Goal: Check status: Check status

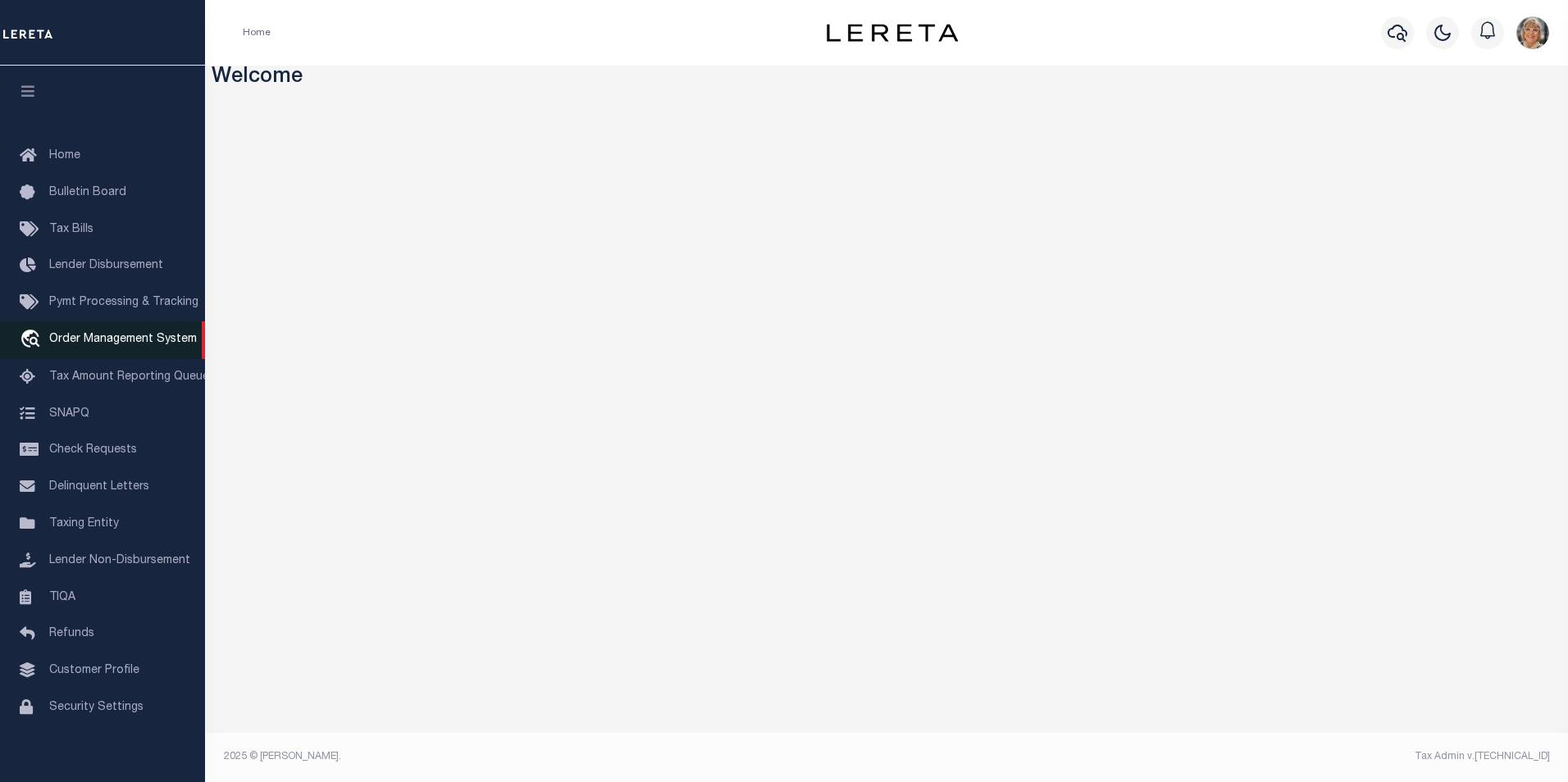
click at [74, 335] on link "travel_explore Order Management System" at bounding box center [102, 340] width 205 height 38
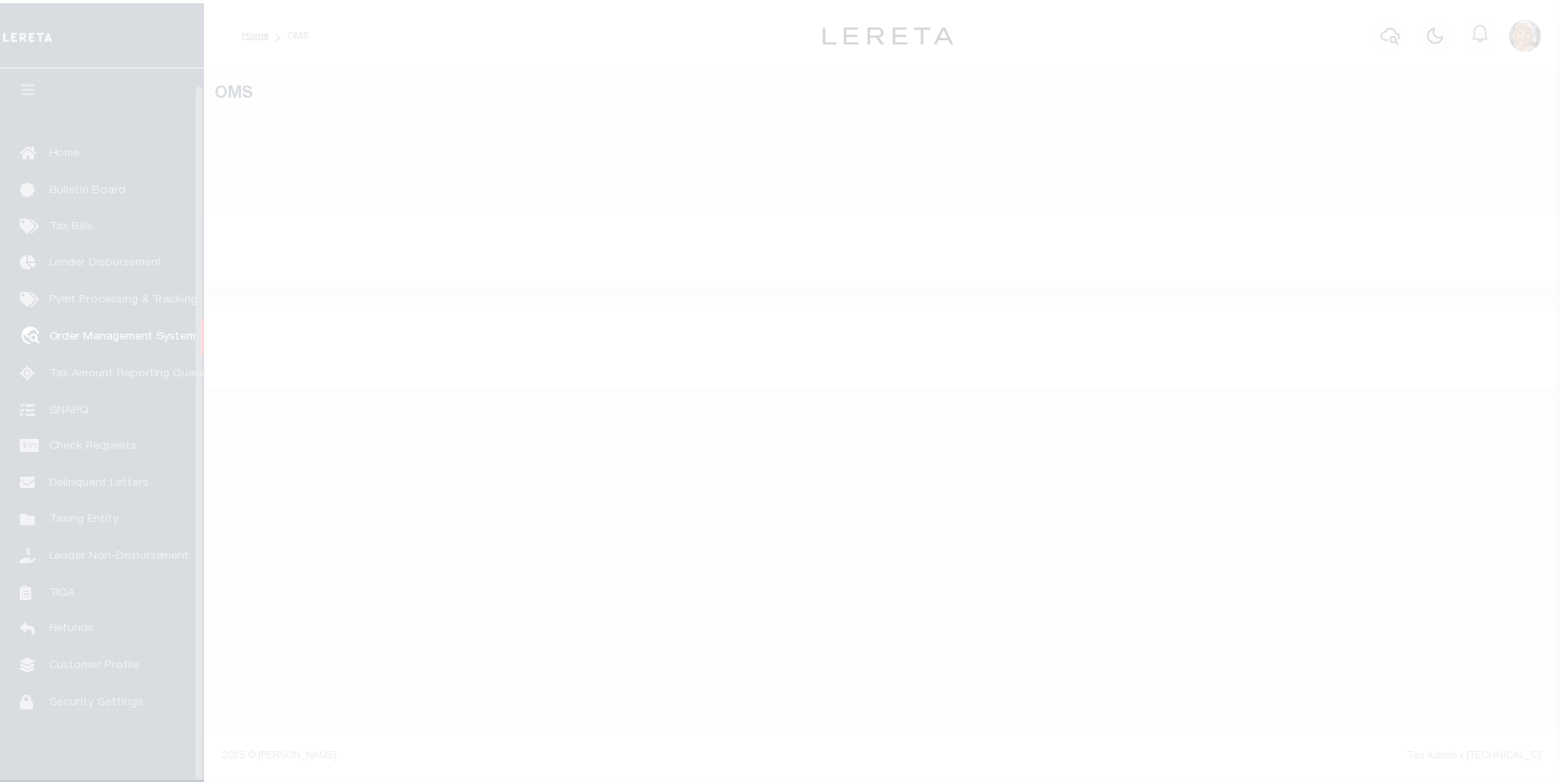
scroll to position [17, 0]
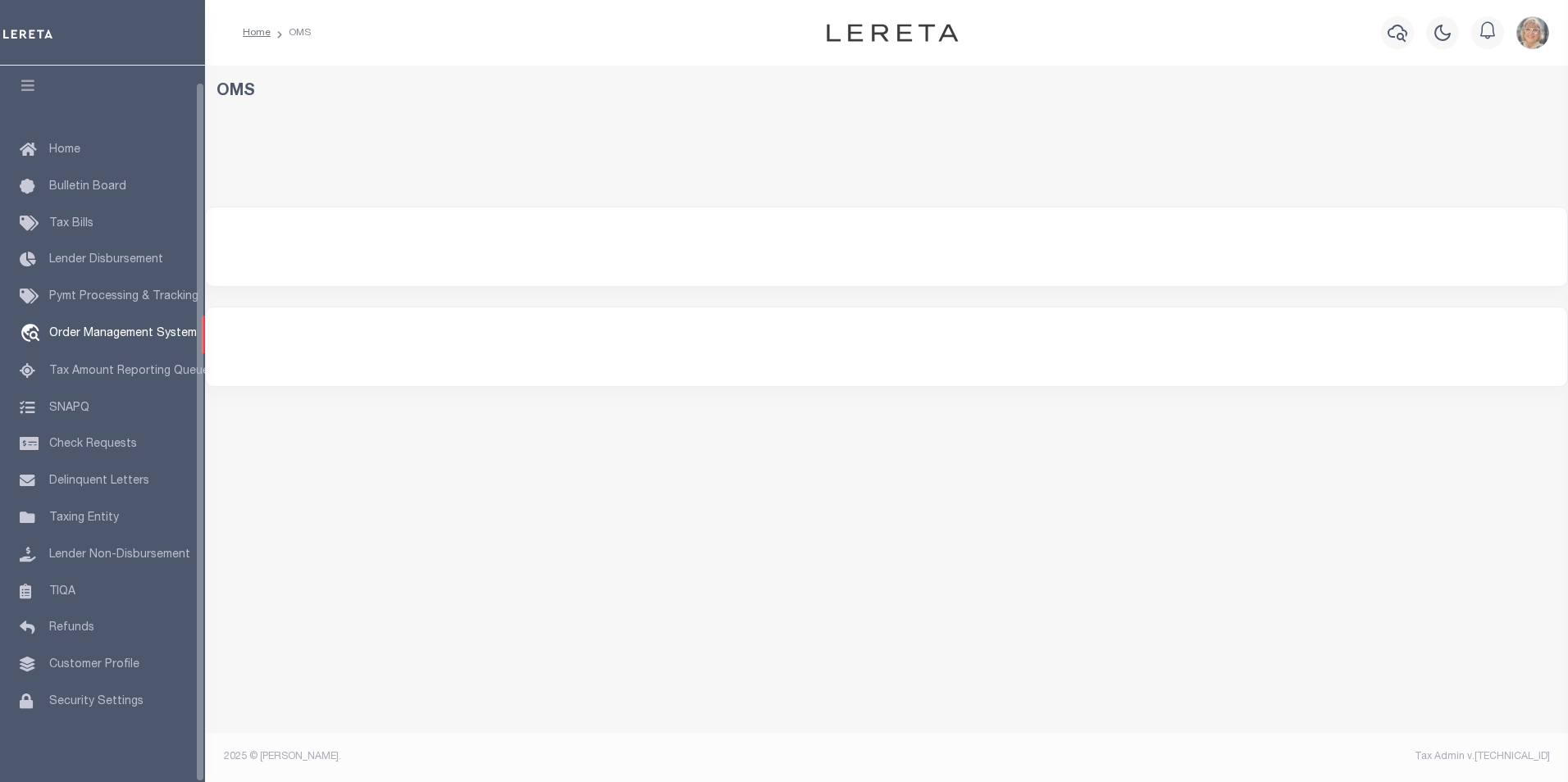
select select
select select "200"
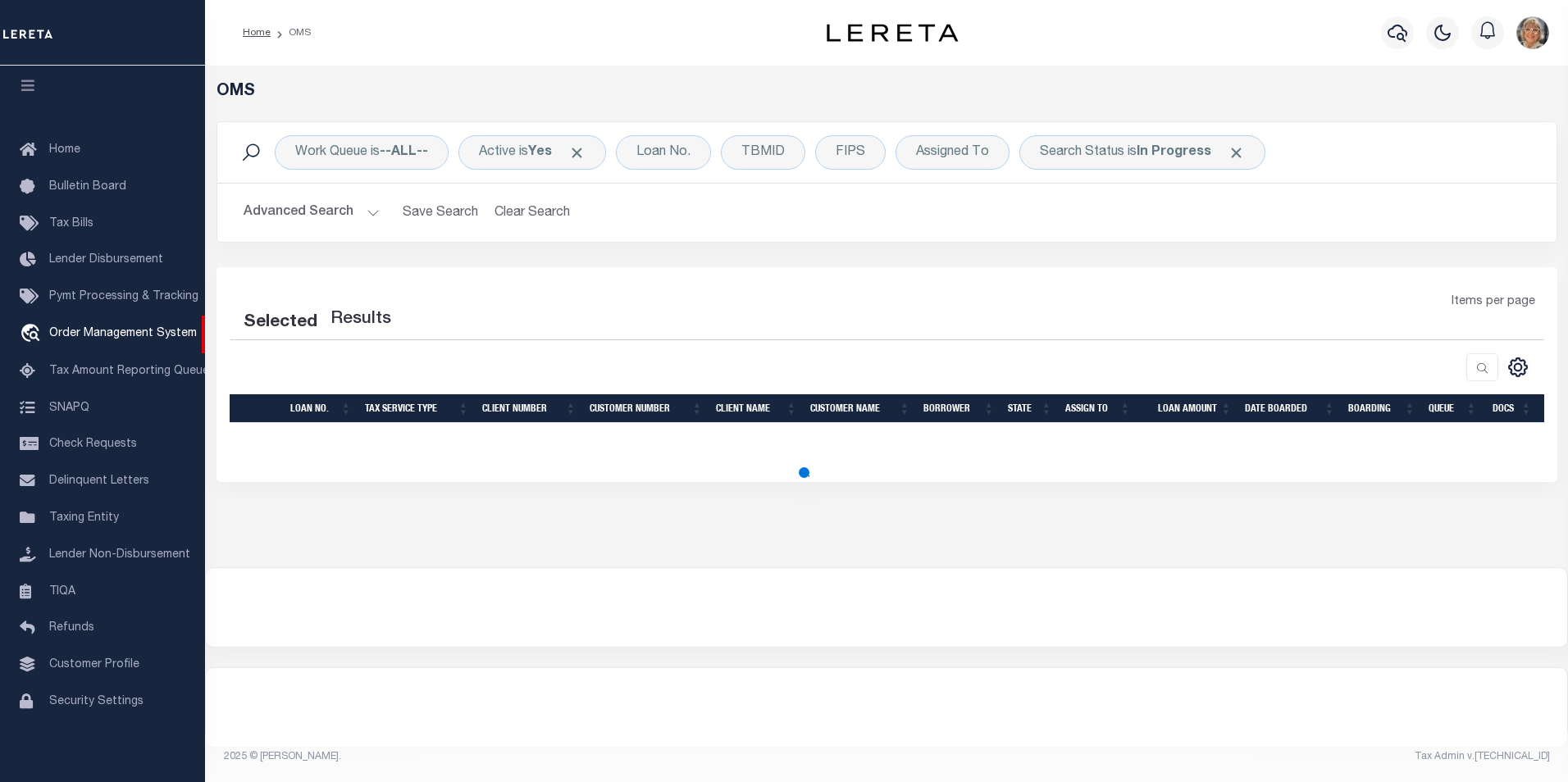
select select "200"
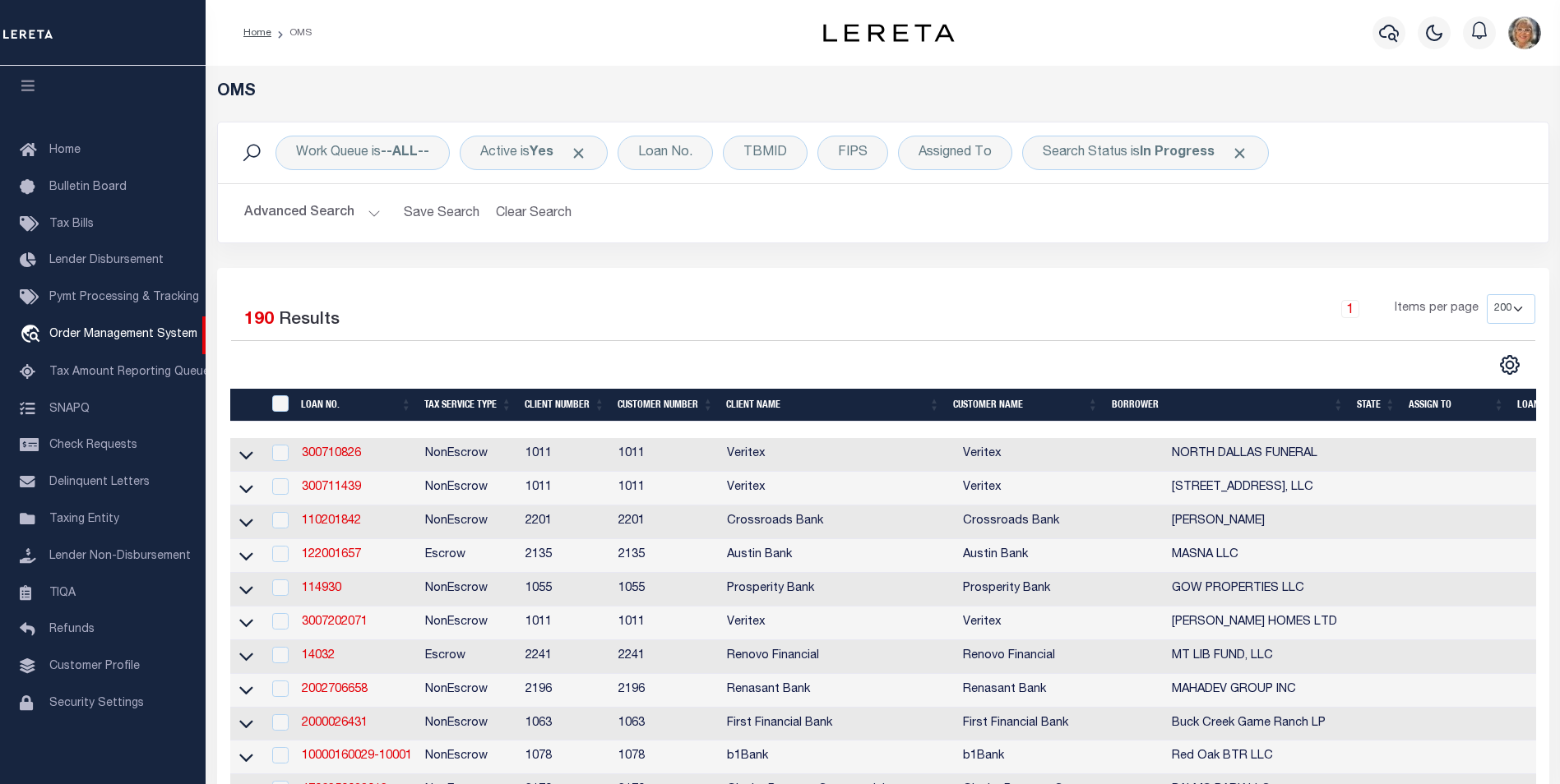
click at [279, 215] on button "Advanced Search" at bounding box center [313, 213] width 137 height 32
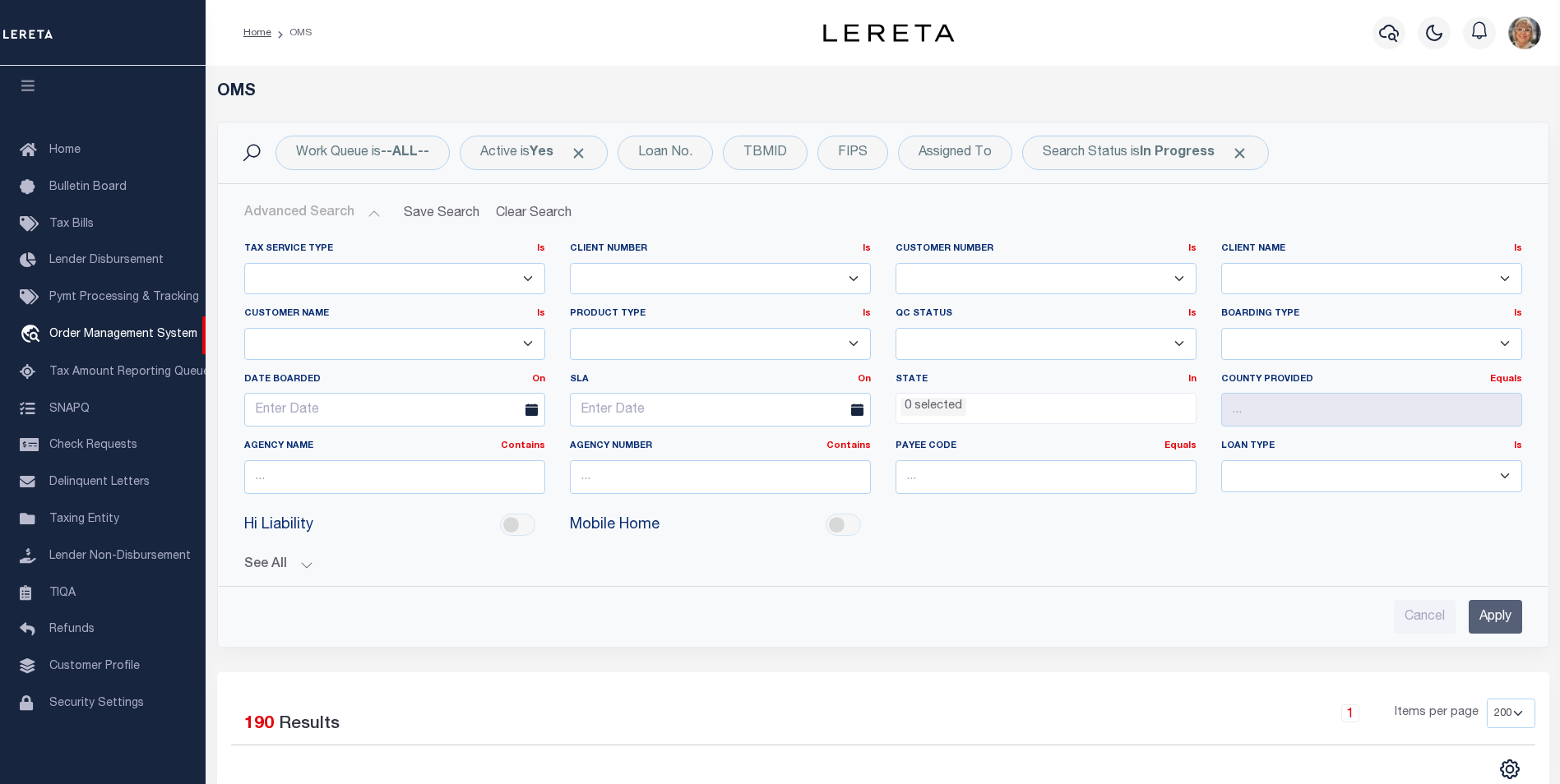
click at [733, 279] on select "1011 1012 1013 1014 1019 1042 1049 1052 1053 1055 1058 1061 1063 1064 1065 1069…" at bounding box center [720, 279] width 301 height 32
select select "2196"
click at [570, 263] on select "1011 1012 1013 1014 1019 1042 1049 1052 1053 1055 1058 1061 1063 1064 1065 1069…" at bounding box center [720, 279] width 301 height 32
click at [1482, 620] on input "Apply" at bounding box center [1495, 617] width 53 height 34
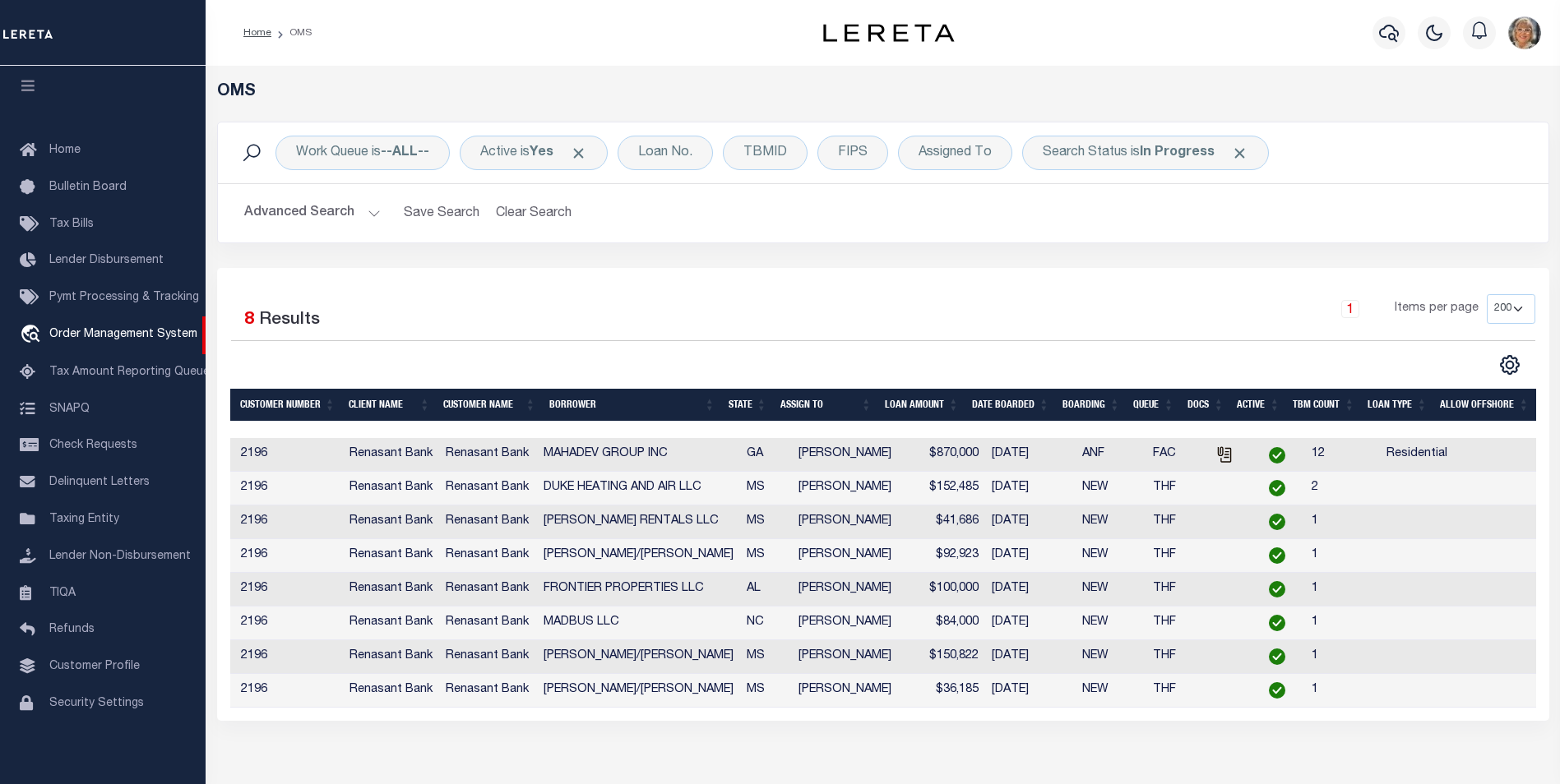
scroll to position [0, 4]
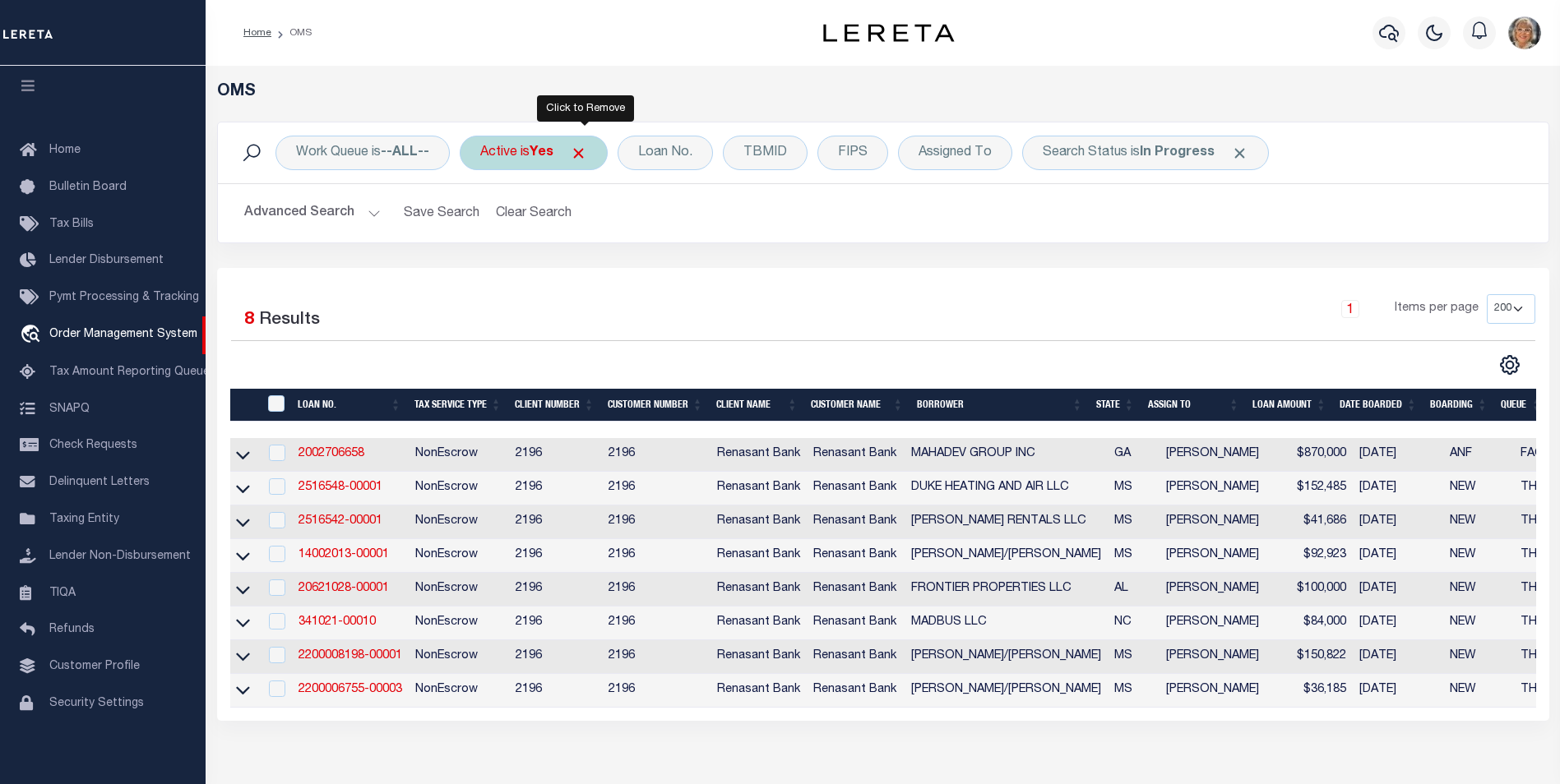
click at [583, 152] on span "Click to Remove" at bounding box center [579, 153] width 18 height 18
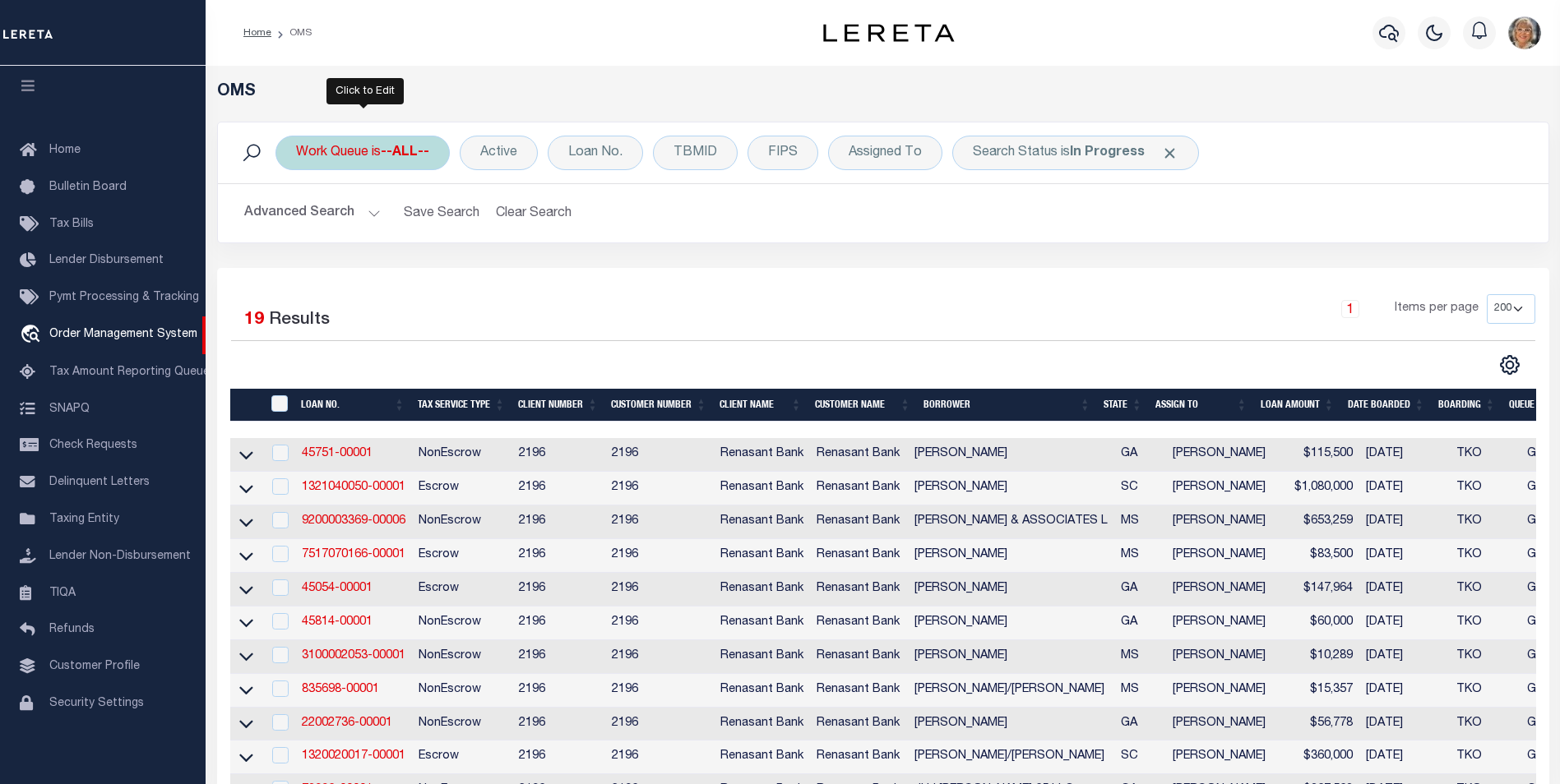
click at [423, 151] on b "--ALL--" at bounding box center [404, 152] width 48 height 13
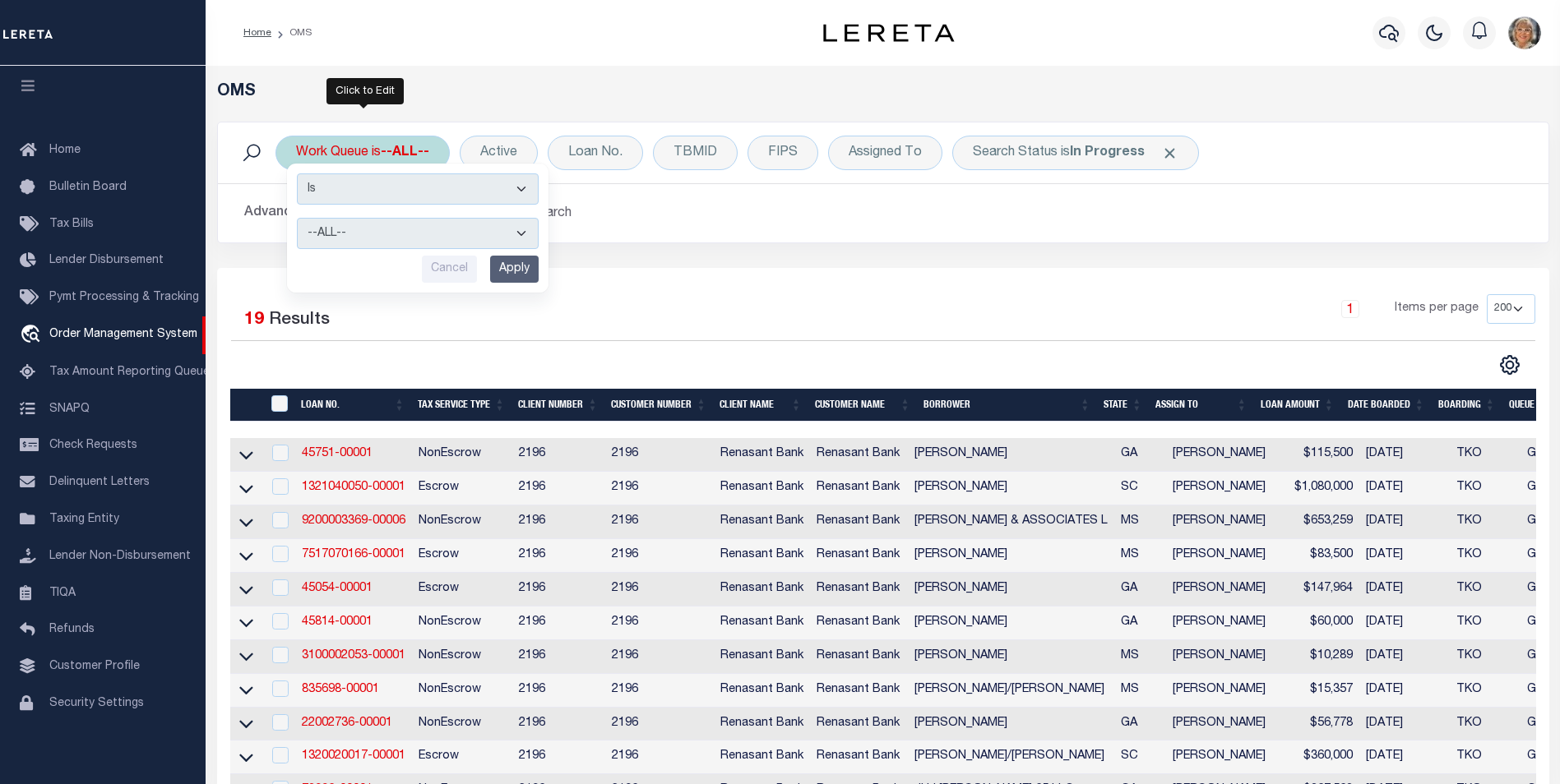
click at [423, 232] on select "--ALL-- factRSystems General ThoughtFocus" at bounding box center [418, 234] width 242 height 32
click at [418, 238] on select "--ALL-- factRSystems General ThoughtFocus" at bounding box center [418, 234] width 242 height 32
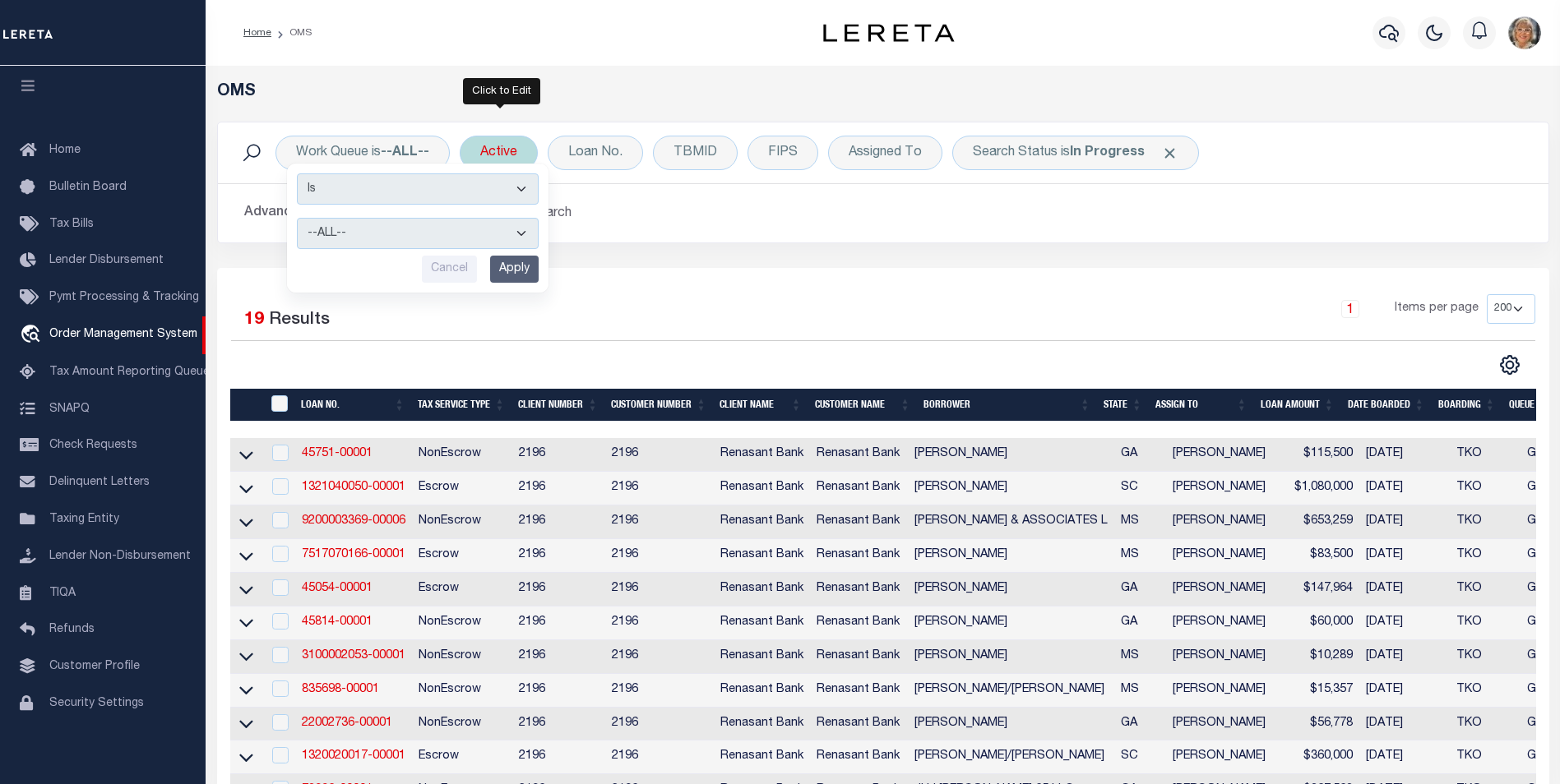
click at [503, 156] on div "Active" at bounding box center [498, 152] width 78 height 34
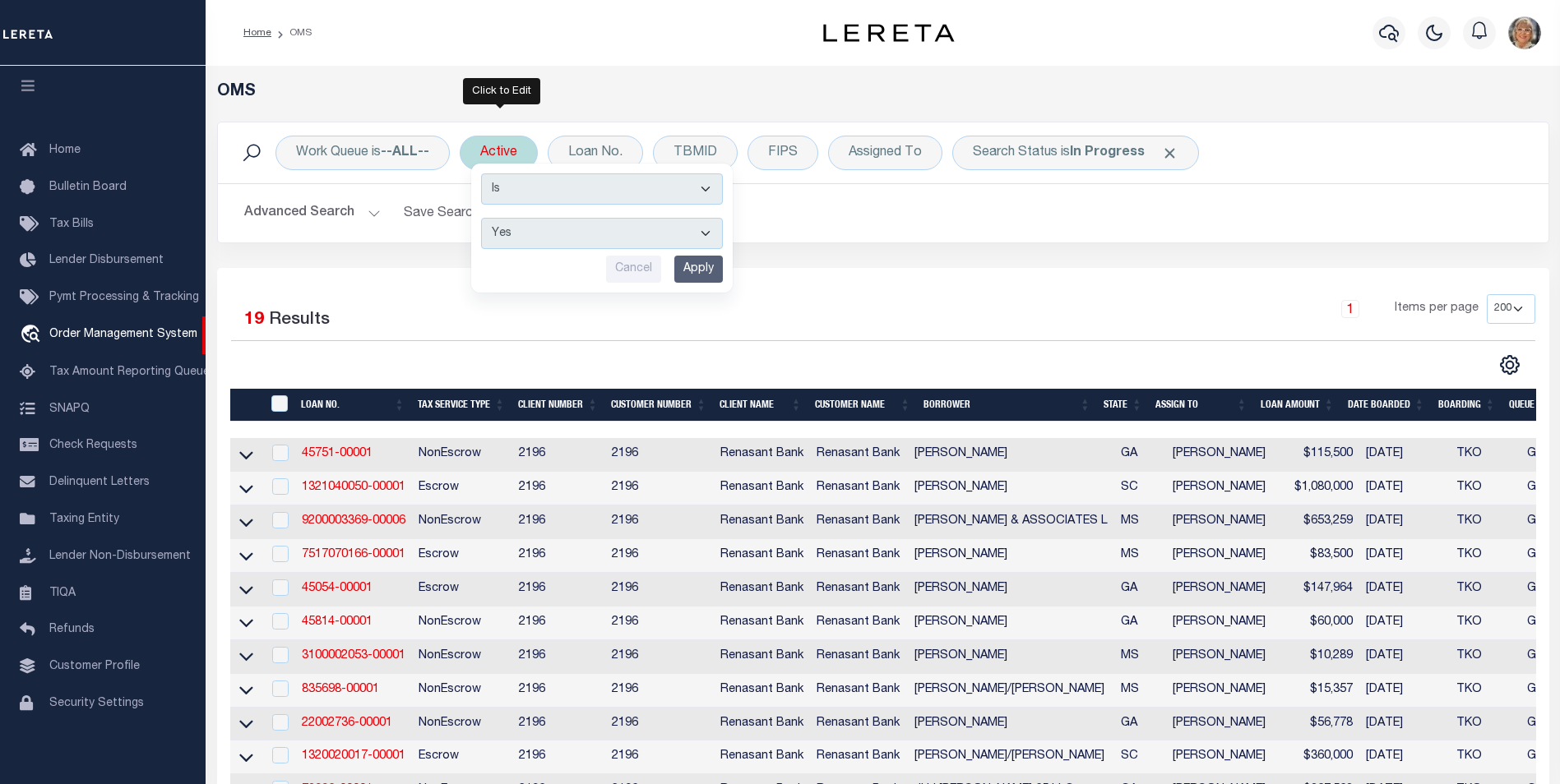
click at [514, 235] on select "Yes No" at bounding box center [602, 234] width 242 height 32
select select "false"
click at [483, 218] on select "Yes No" at bounding box center [602, 234] width 242 height 32
click at [692, 268] on input "Apply" at bounding box center [698, 269] width 48 height 27
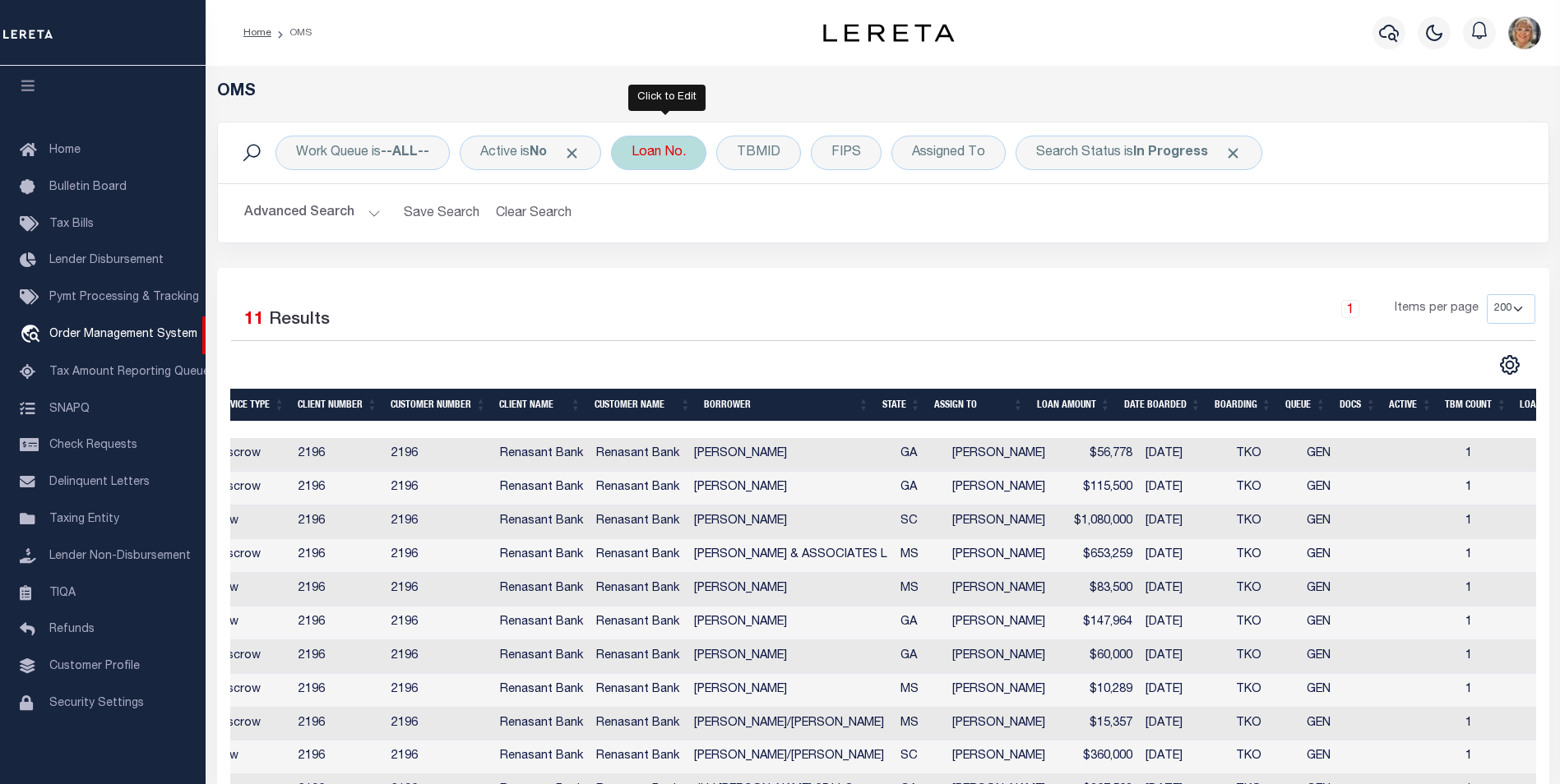
click at [671, 152] on div "Loan No." at bounding box center [658, 152] width 95 height 34
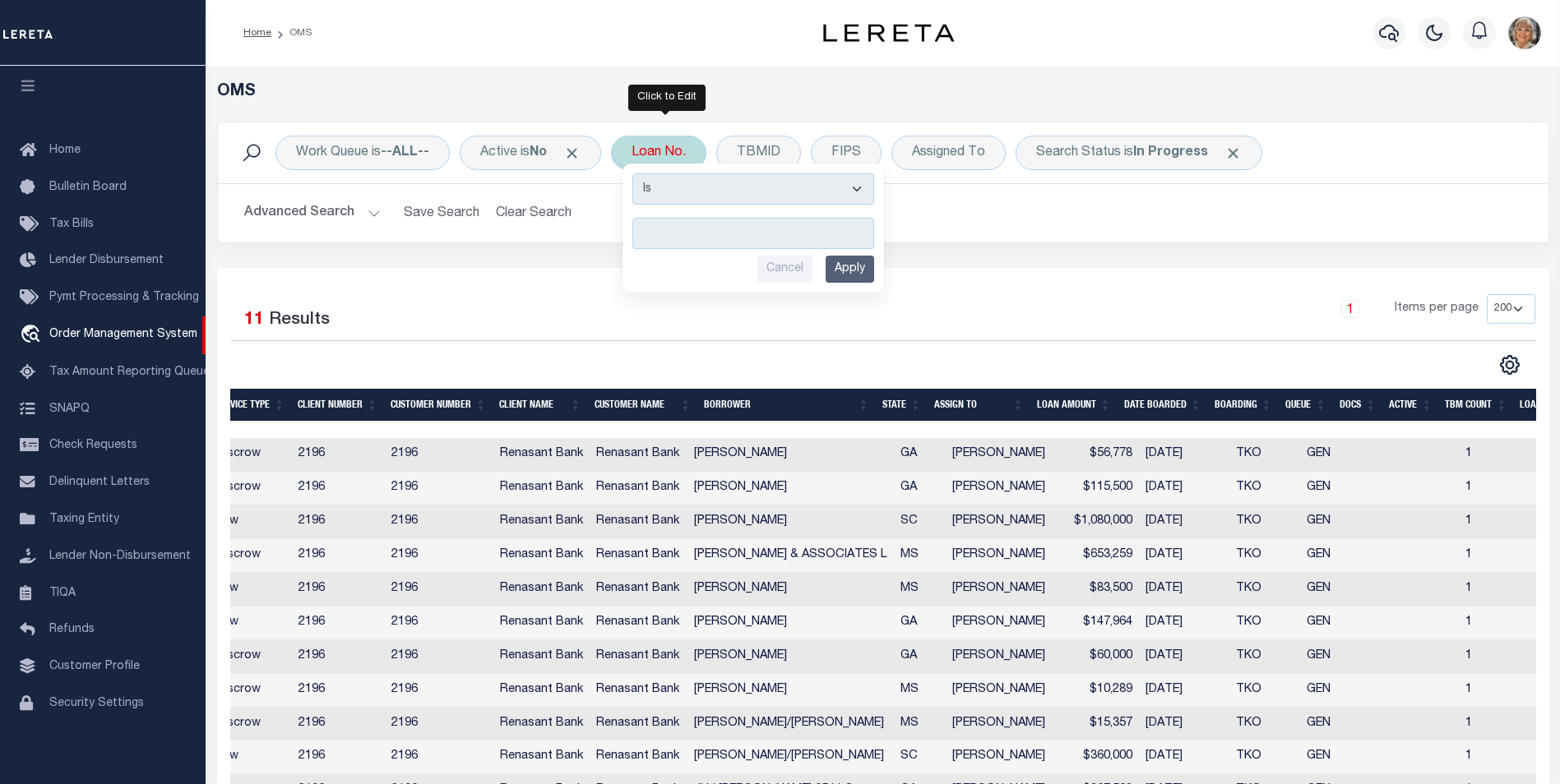
click at [676, 236] on input "text" at bounding box center [753, 234] width 242 height 32
type input "1310104"
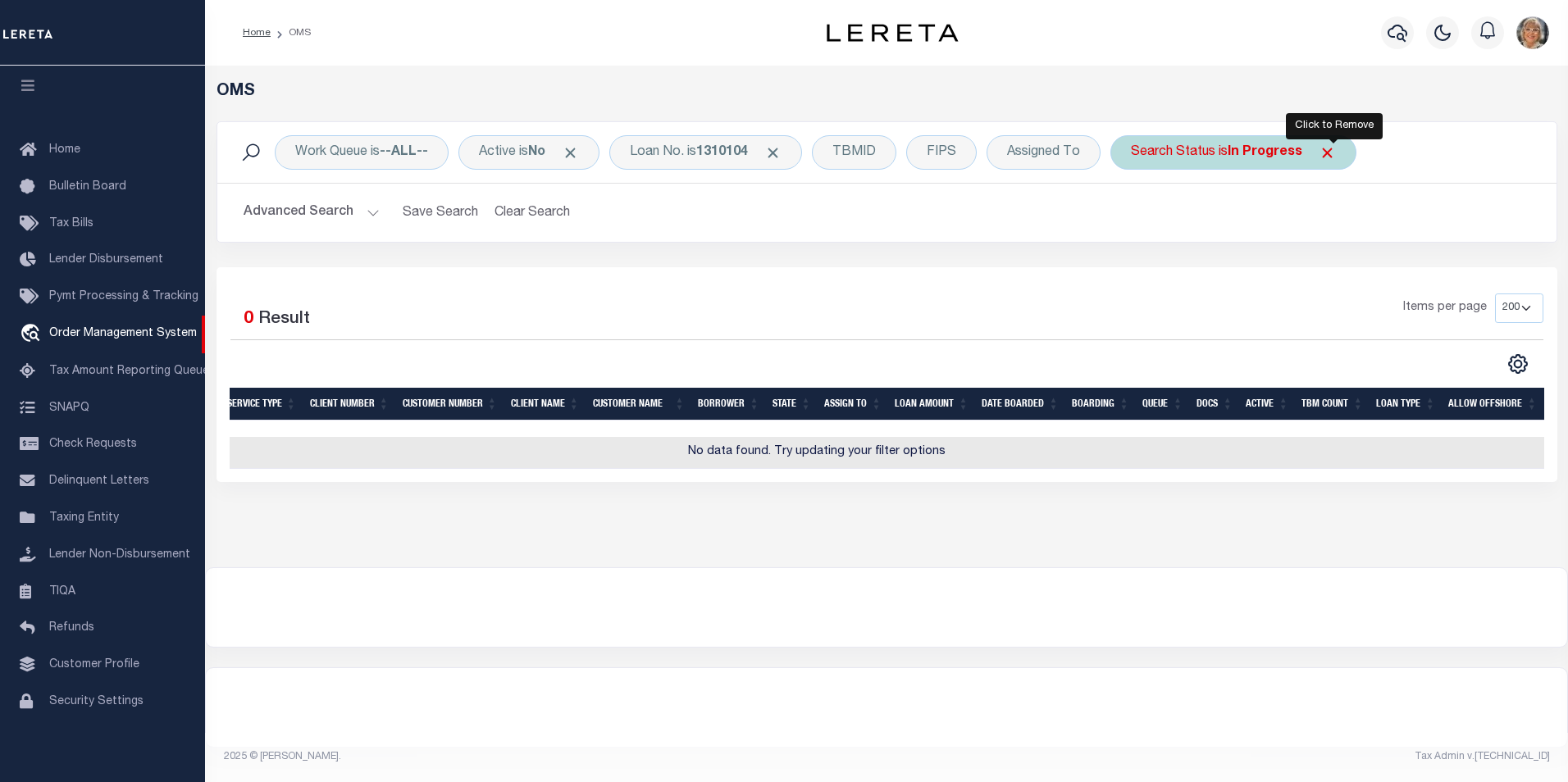
click at [1333, 153] on span "Click to Remove" at bounding box center [1328, 153] width 17 height 17
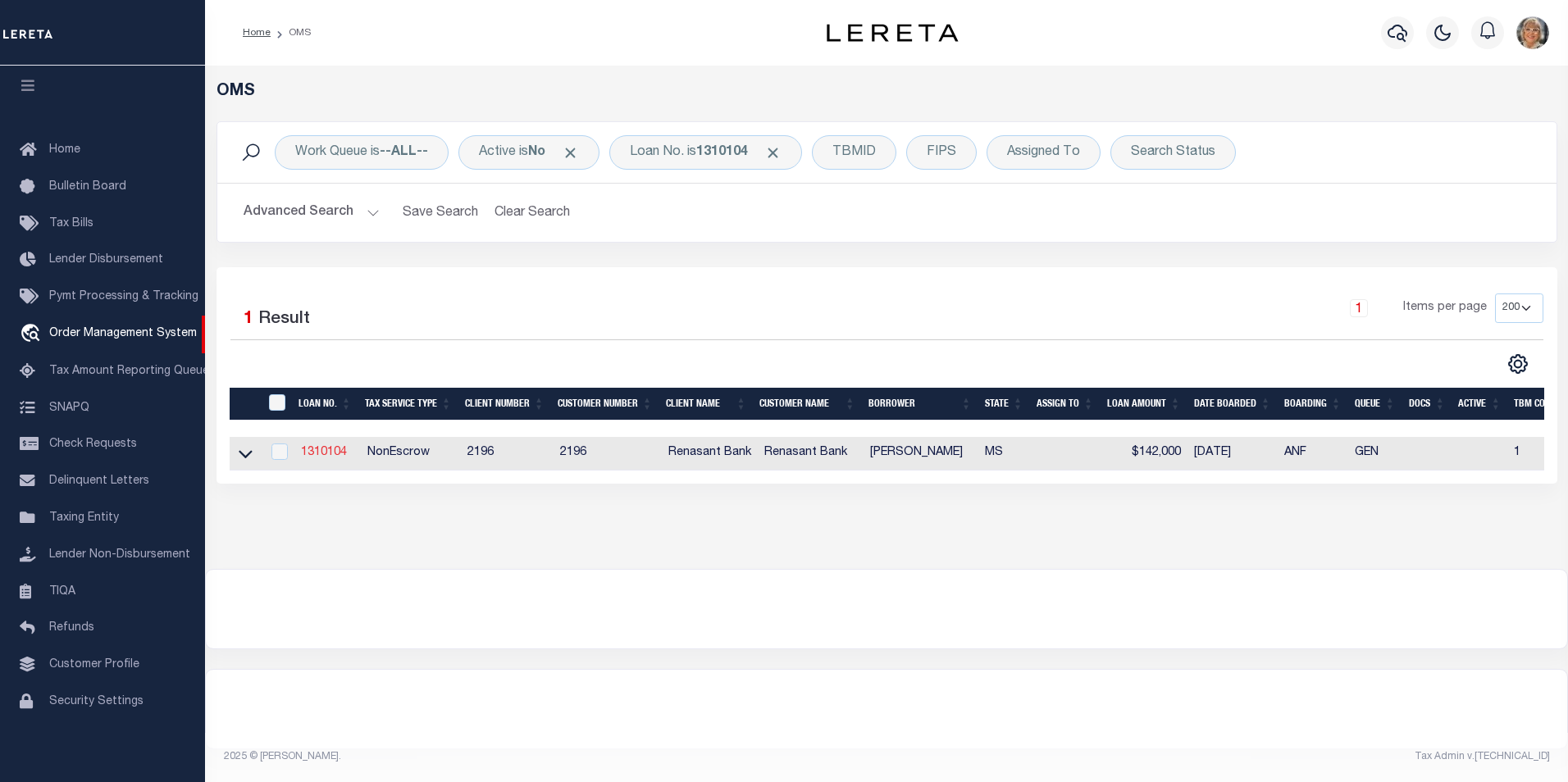
click at [316, 452] on link "1310104" at bounding box center [324, 452] width 46 height 11
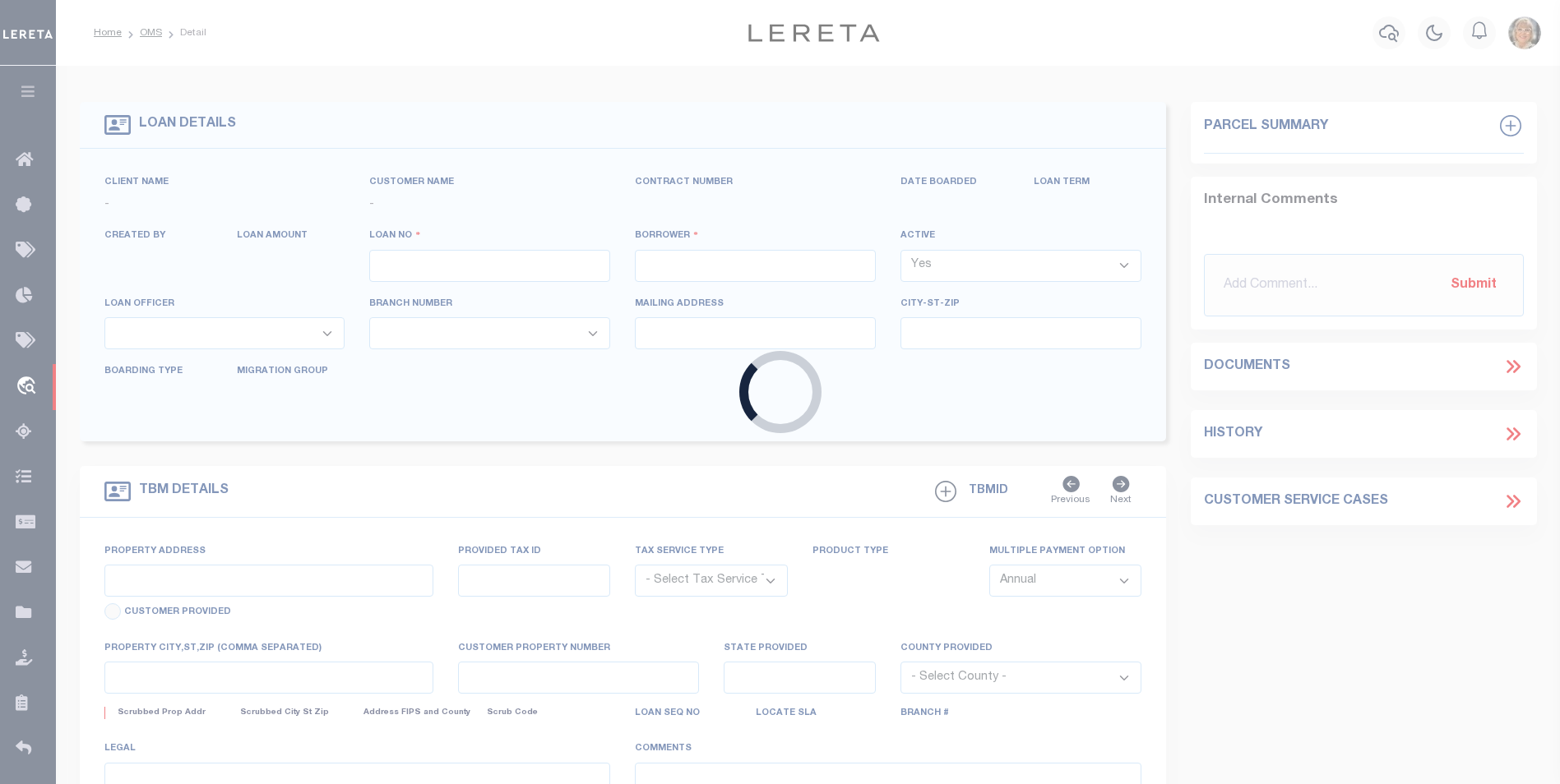
type input "1310104"
type input "[PERSON_NAME]"
select select "False"
select select
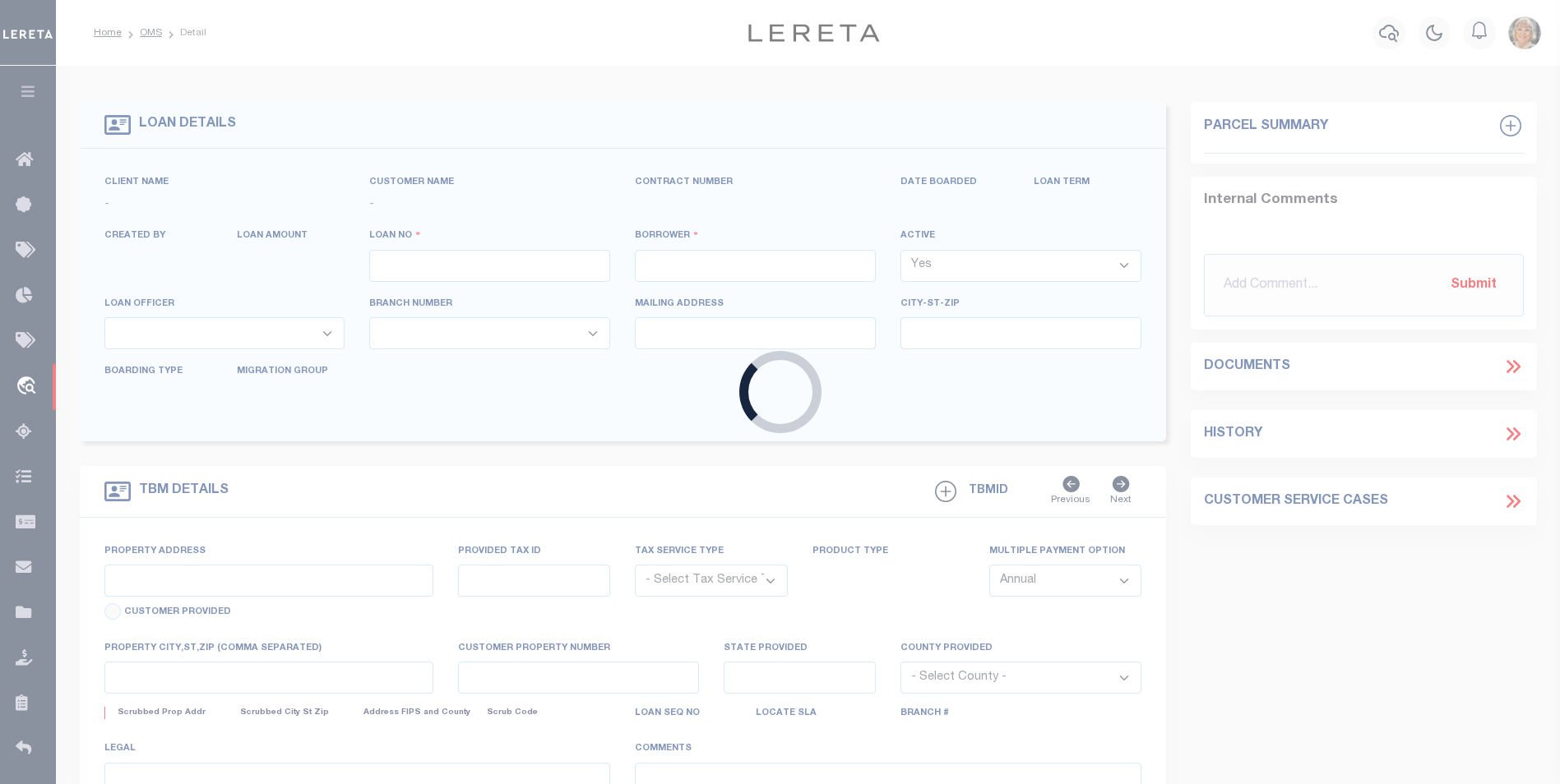
select select
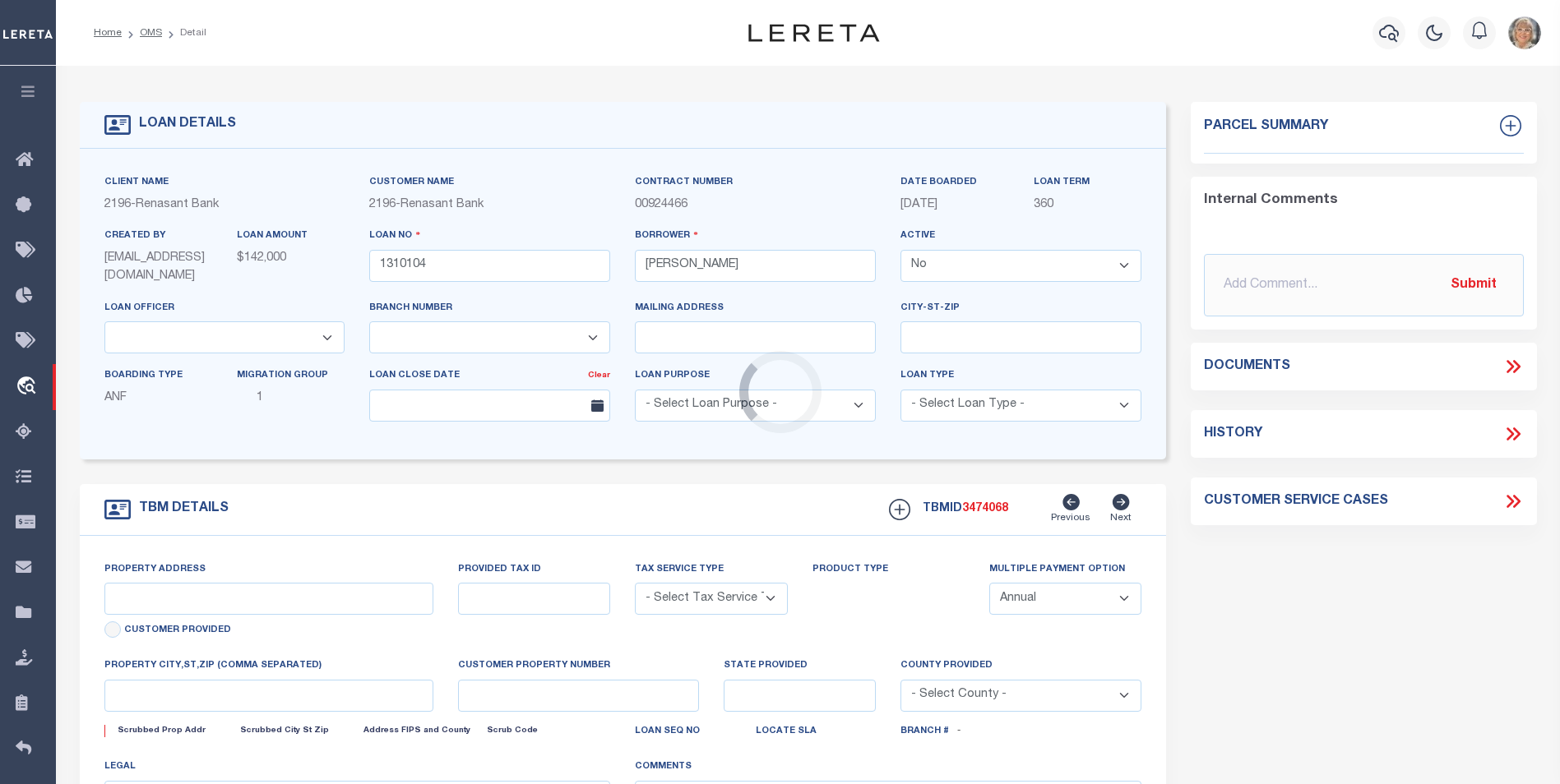
type input "[STREET_ADDRESS]"
radio input "true"
select select "NonEscrow"
select select
type input "BILOXI MS 39532"
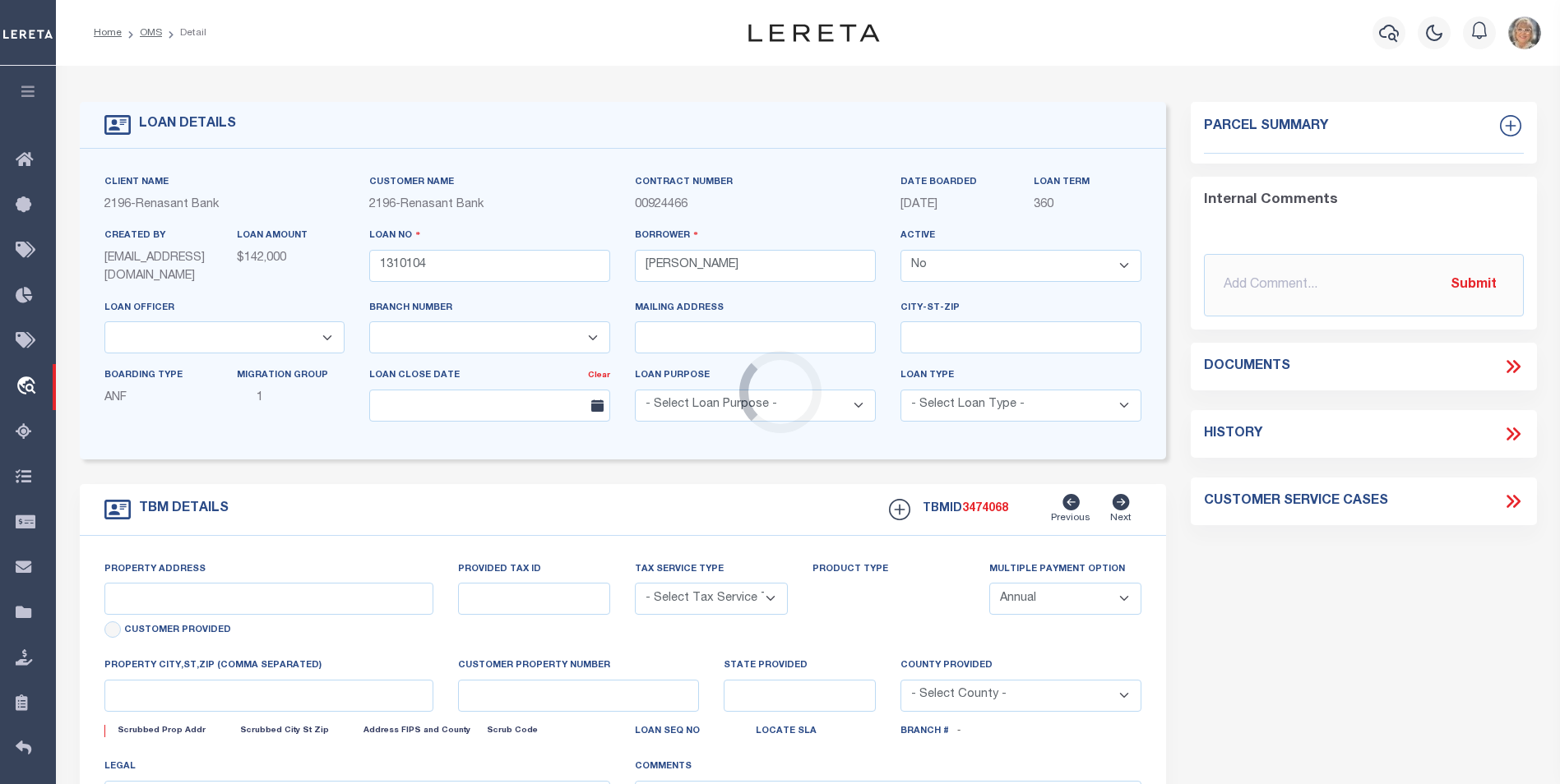
type input "1310104"
type input "MS"
select select "4983"
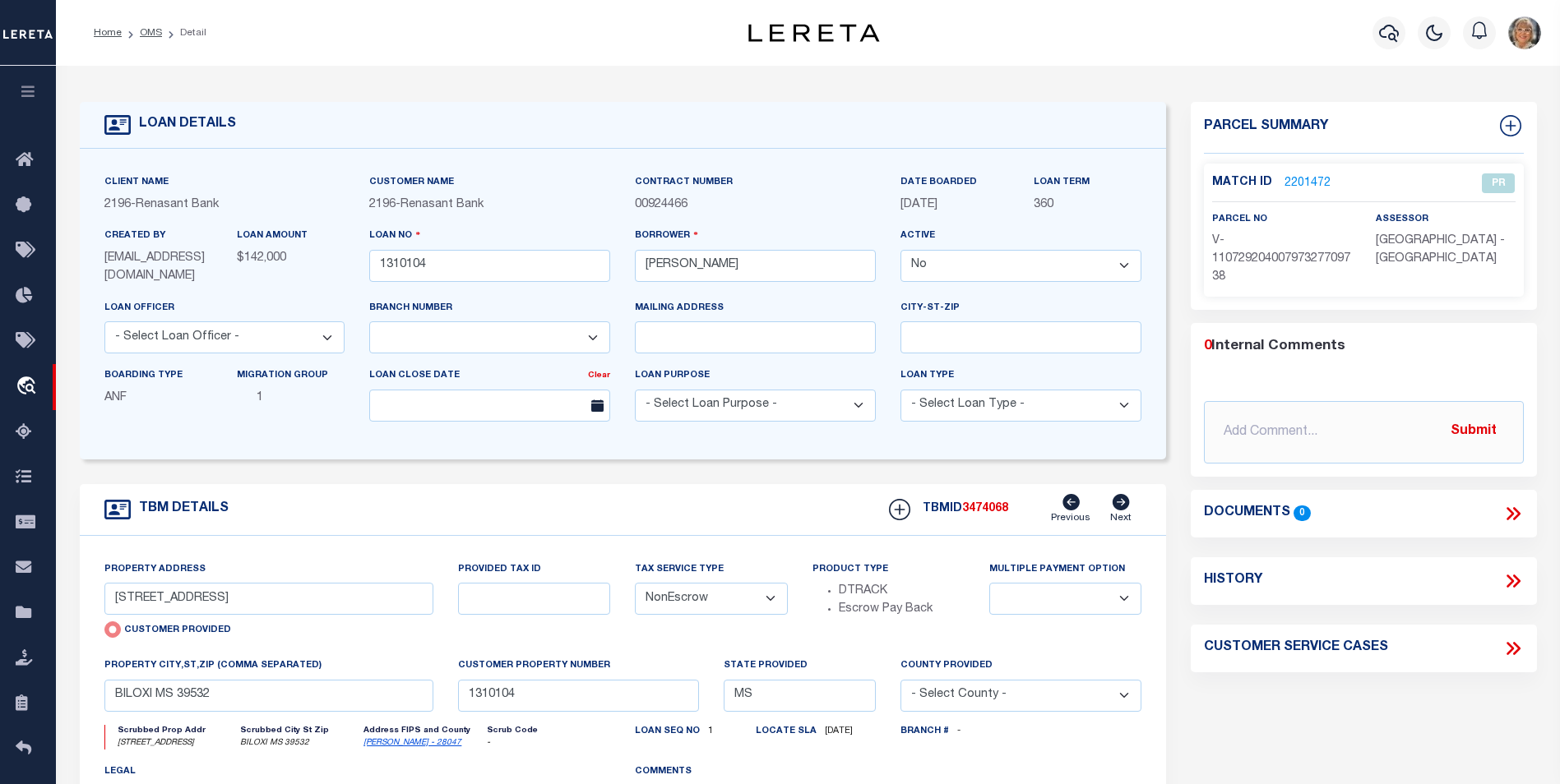
click at [1516, 578] on icon at bounding box center [1516, 581] width 7 height 13
select select "100"
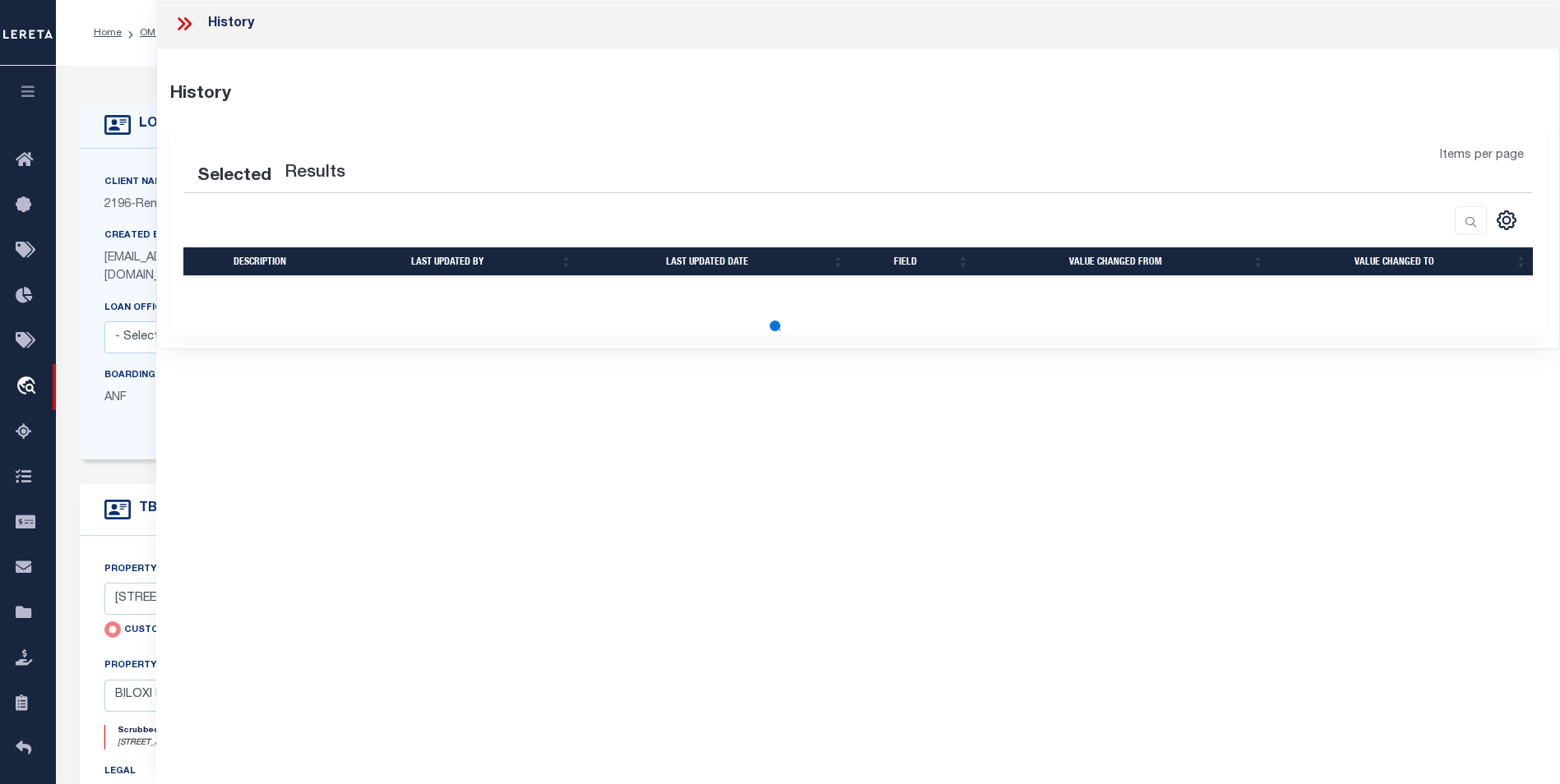
select select "100"
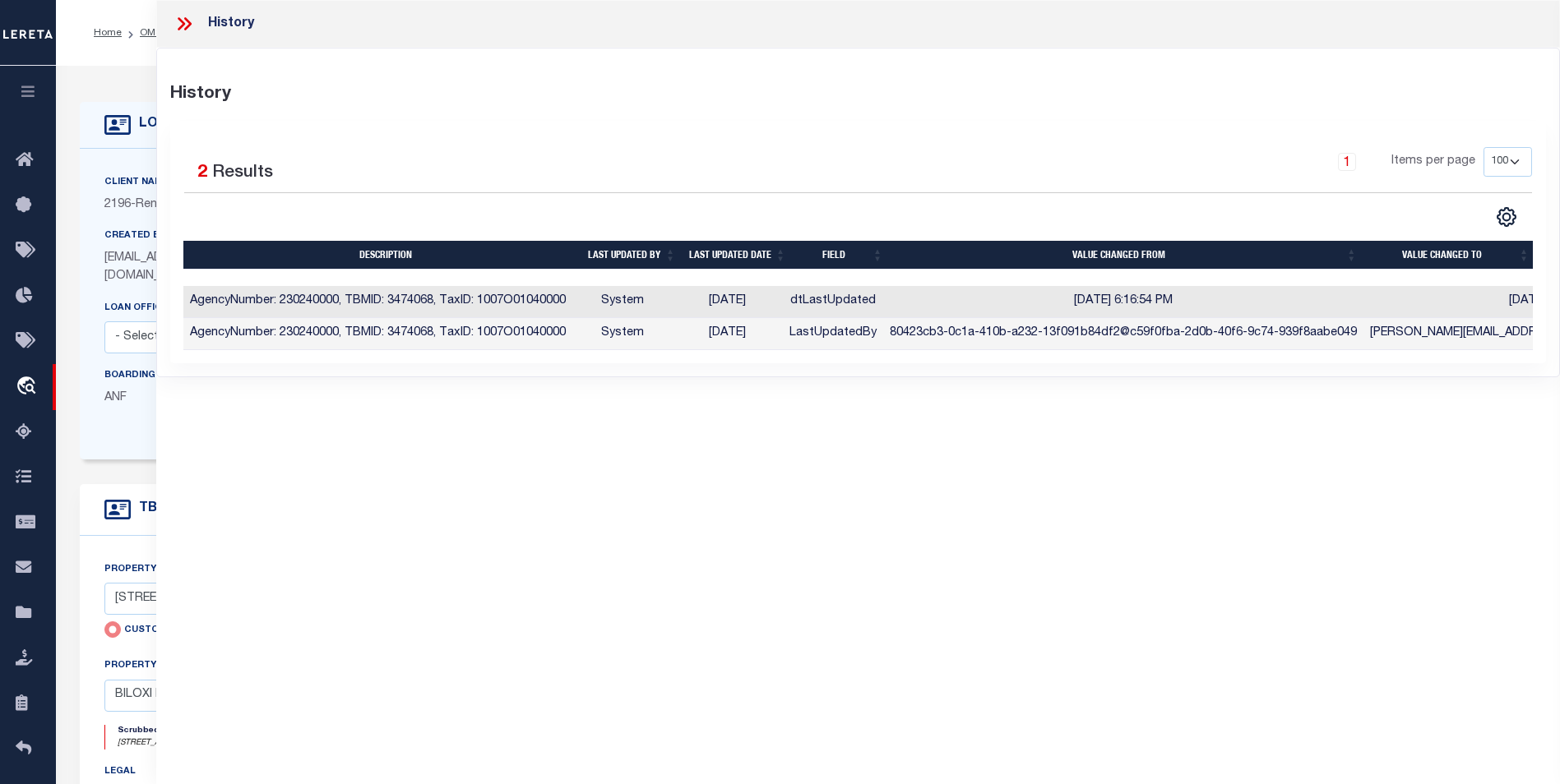
click at [180, 24] on icon at bounding box center [184, 24] width 21 height 21
